Goal: Navigation & Orientation: Find specific page/section

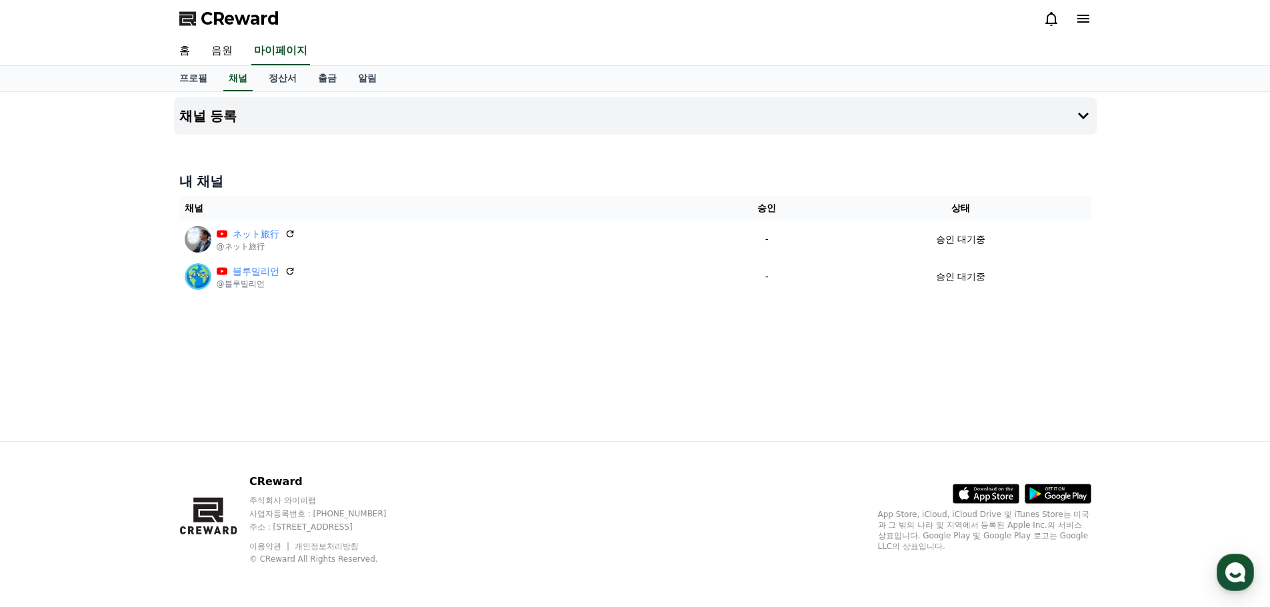
click at [245, 15] on span "CReward" at bounding box center [240, 18] width 79 height 21
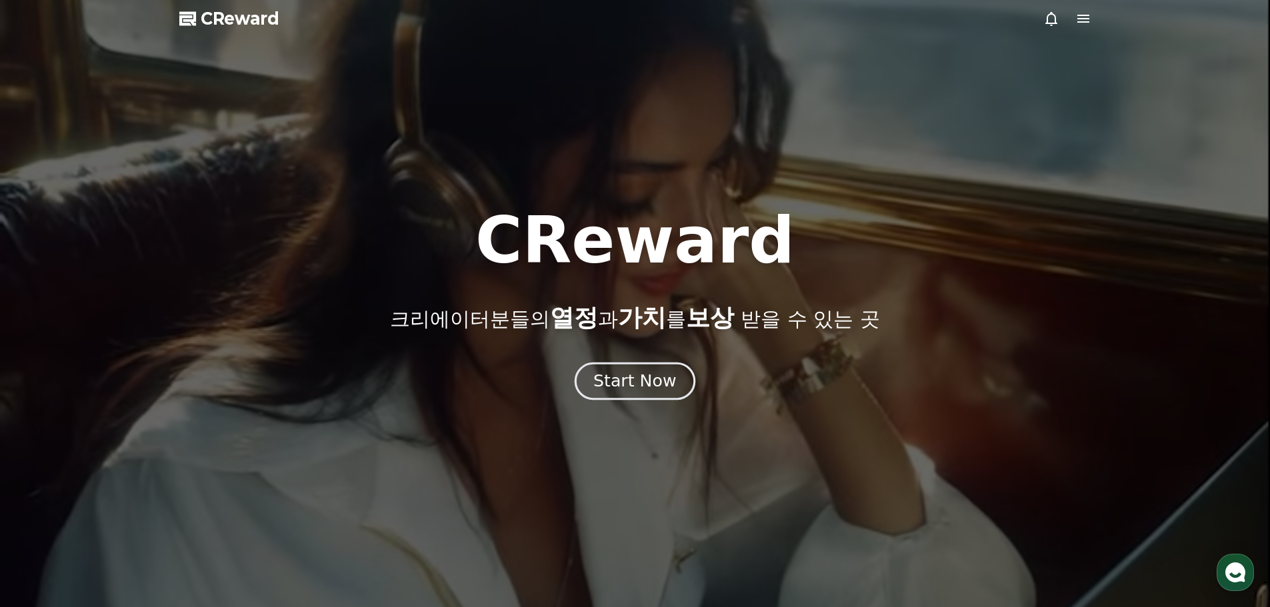
click at [635, 389] on div "Start Now" at bounding box center [634, 381] width 83 height 23
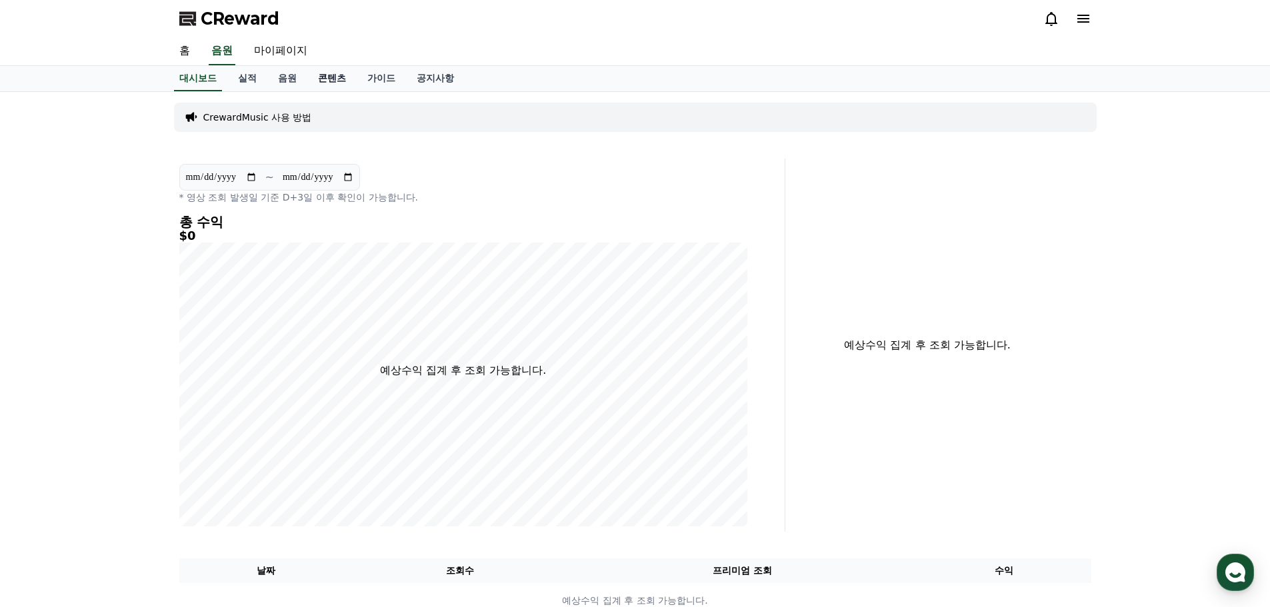
click at [321, 79] on link "콘텐츠" at bounding box center [331, 78] width 49 height 25
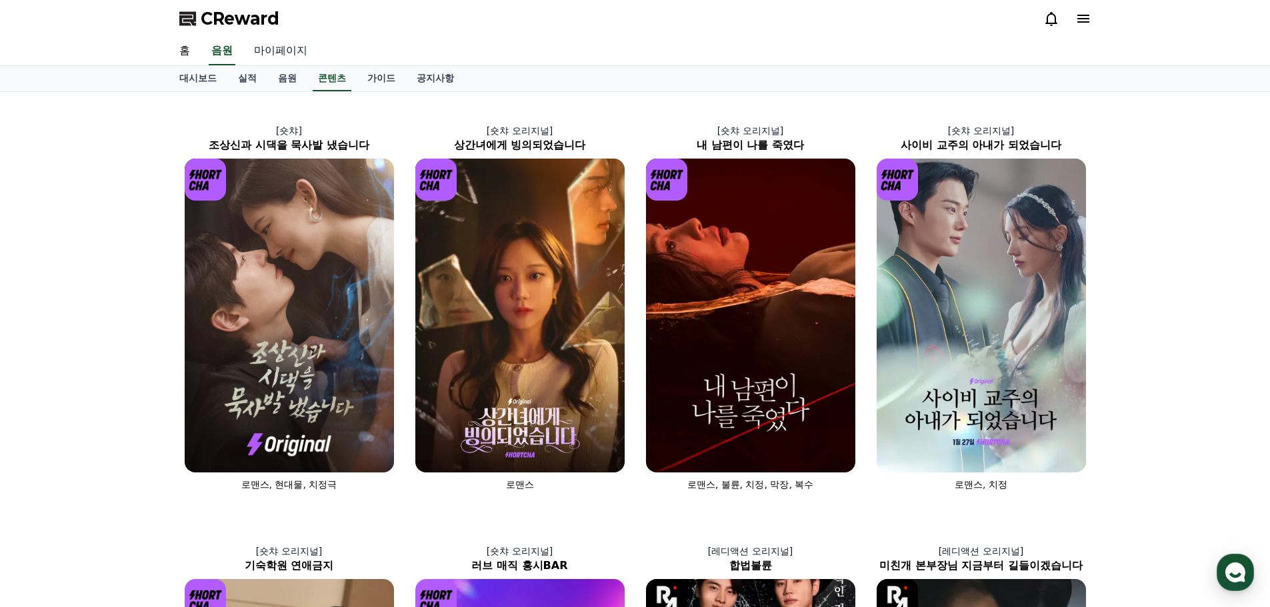
click at [287, 54] on link "마이페이지" at bounding box center [280, 51] width 75 height 28
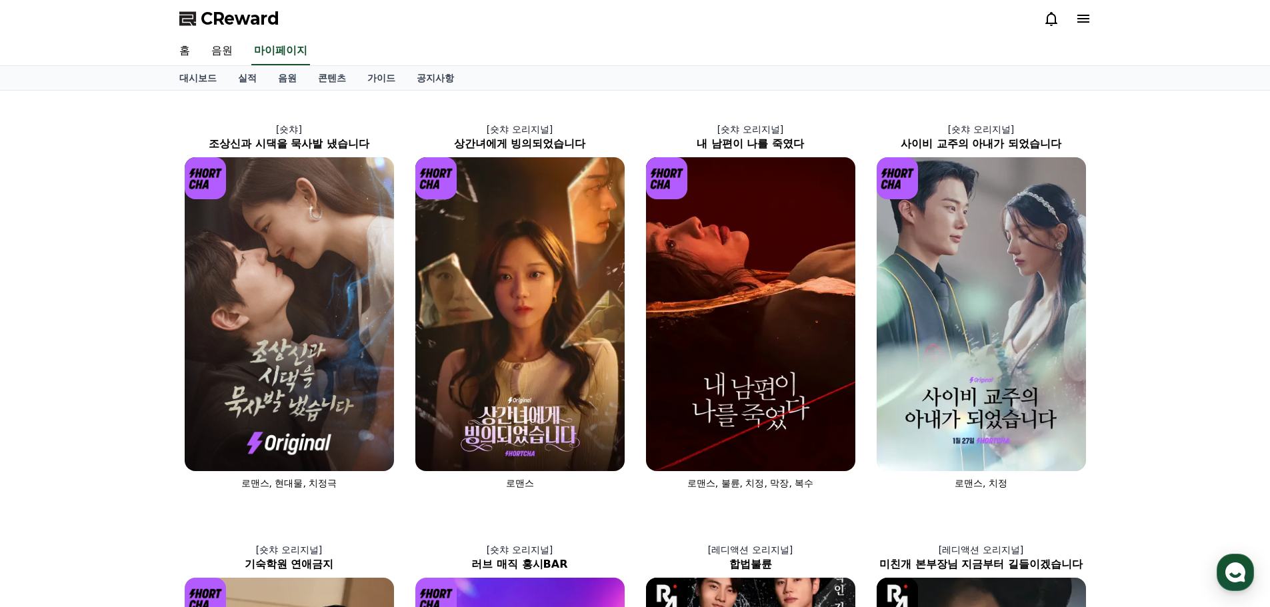
select select "**********"
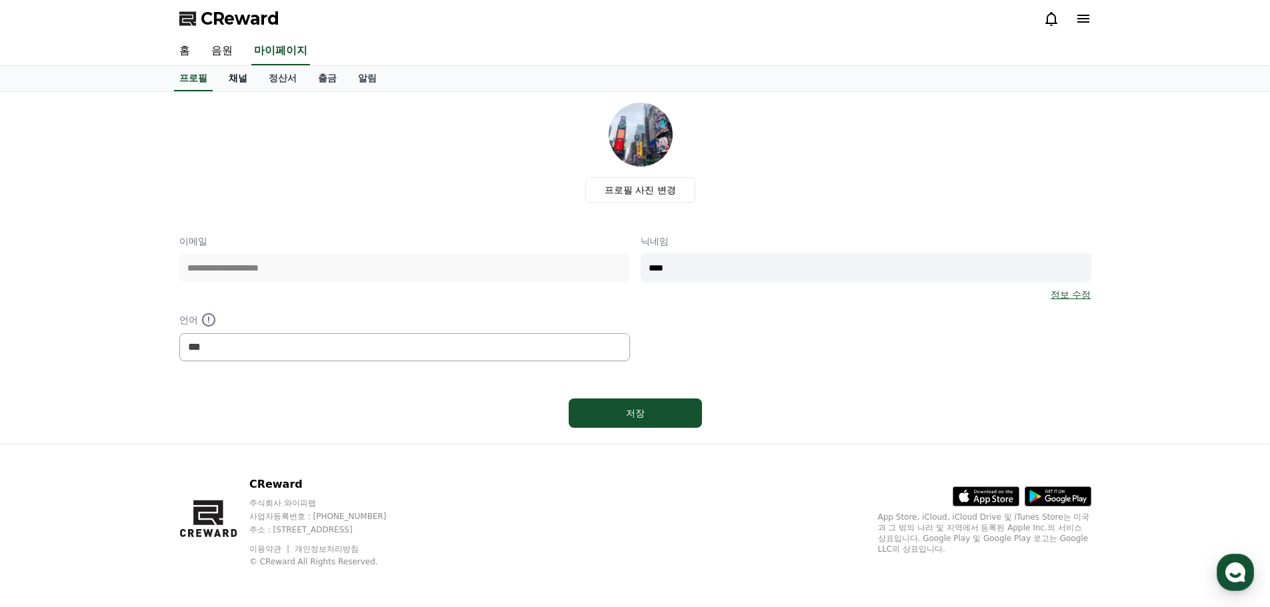
click at [246, 82] on link "채널" at bounding box center [238, 78] width 40 height 25
